Goal: Task Accomplishment & Management: Use online tool/utility

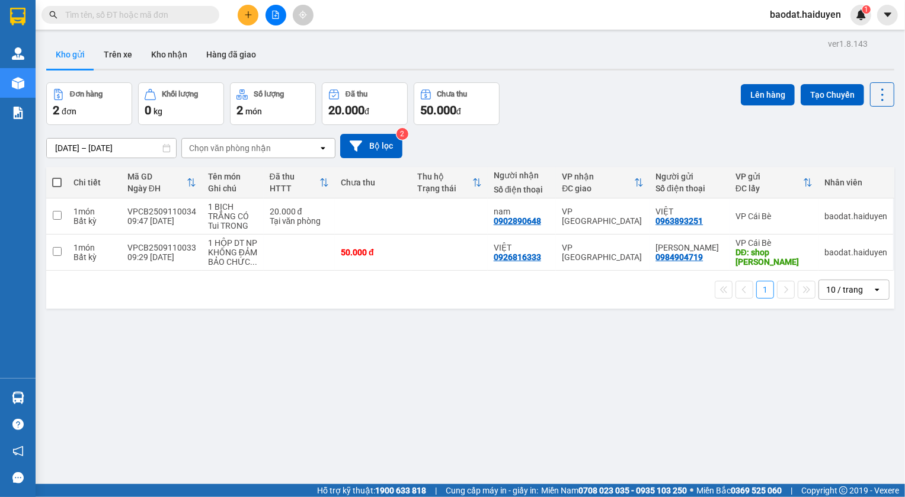
click at [130, 16] on input "text" at bounding box center [135, 14] width 140 height 13
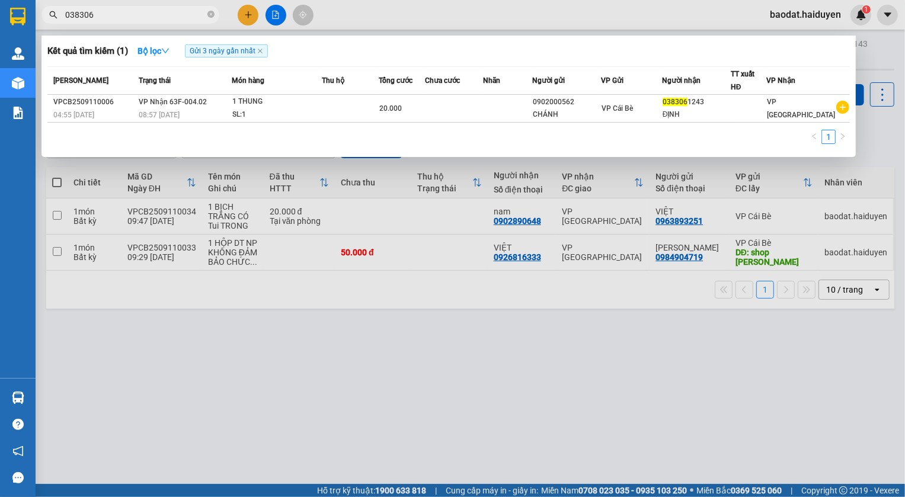
type input "038306"
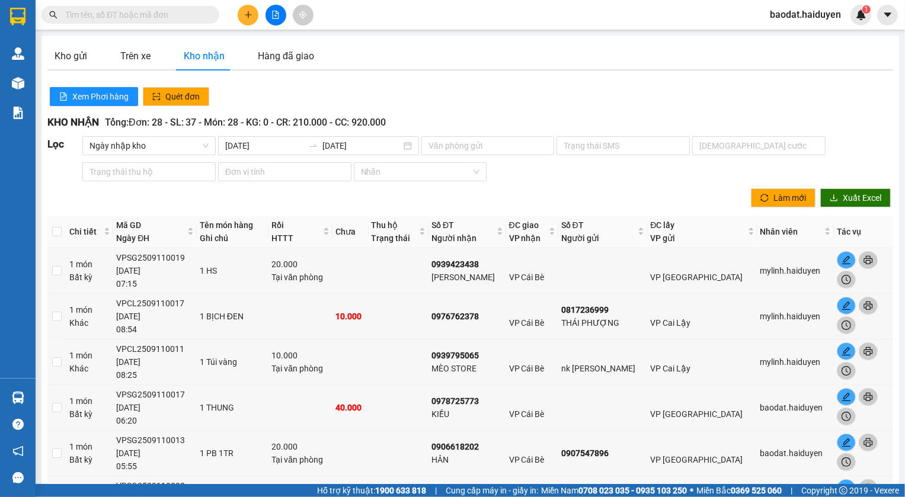
click at [181, 190] on div "Làm mới Xuất Excel" at bounding box center [470, 198] width 846 height 24
click at [707, 103] on div "Xem Phơi hàng Quét đơn" at bounding box center [470, 97] width 849 height 24
